Goal: Task Accomplishment & Management: Manage account settings

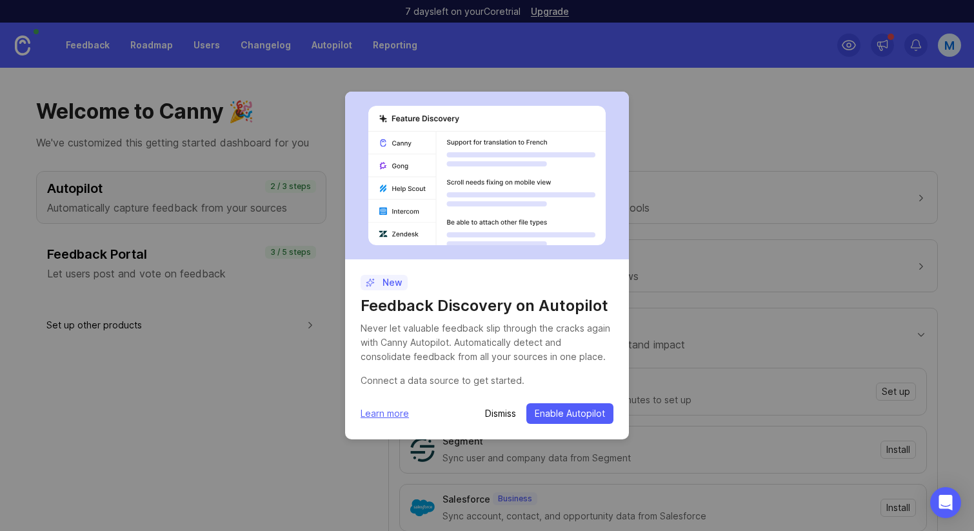
click at [506, 415] on p "Dismiss" at bounding box center [500, 413] width 31 height 13
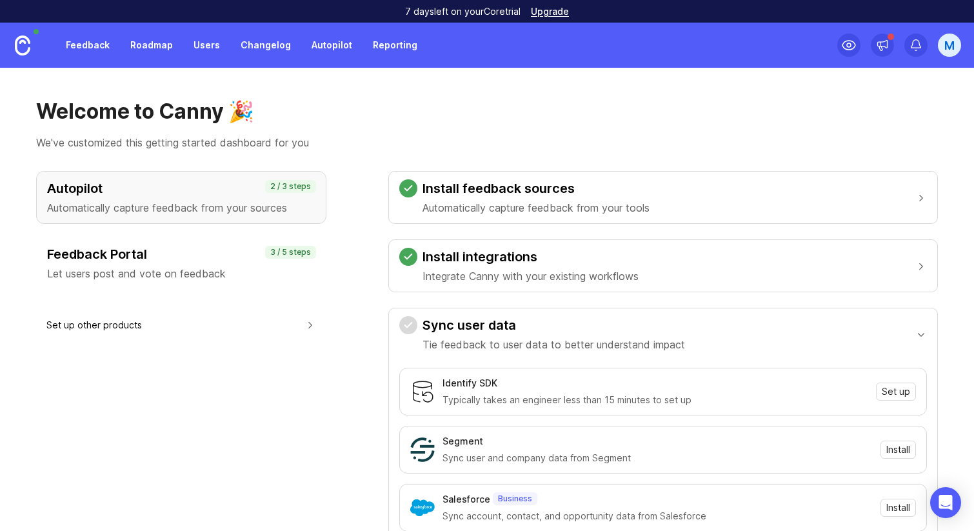
click at [954, 39] on div "M" at bounding box center [949, 45] width 23 height 23
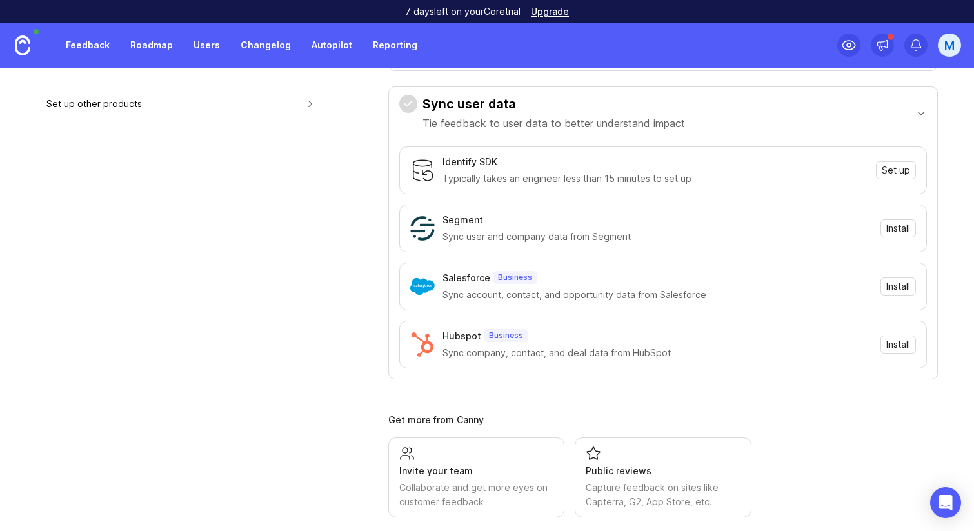
scroll to position [239, 0]
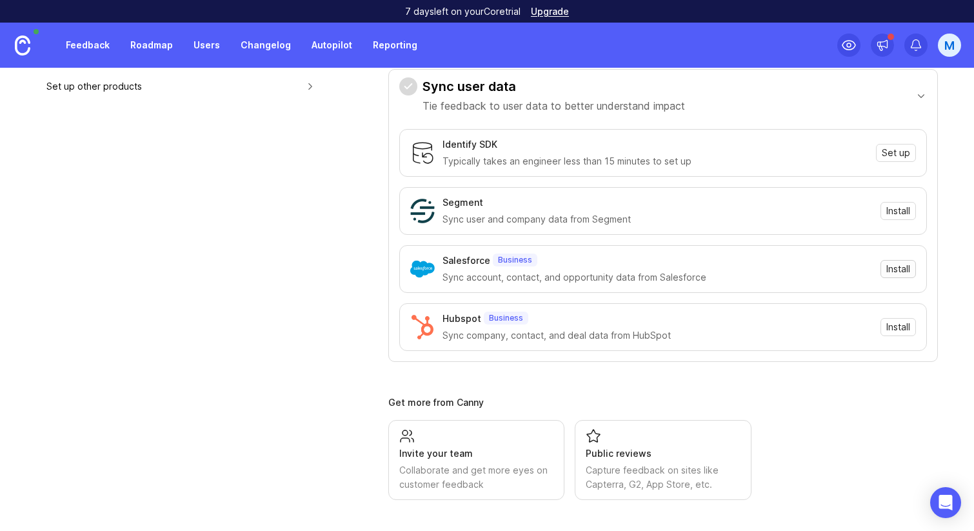
click at [907, 270] on span "Install" at bounding box center [898, 268] width 24 height 13
